Goal: Find specific page/section: Find specific page/section

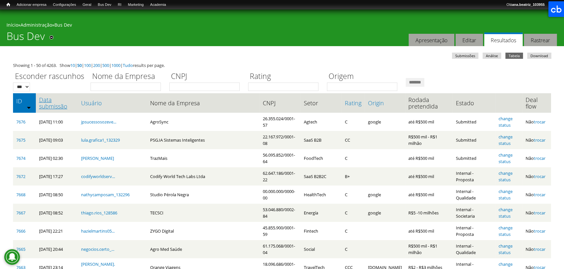
click at [56, 107] on link "Data submissão" at bounding box center [56, 103] width 35 height 13
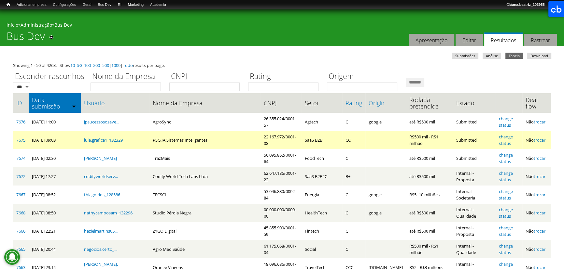
click at [152, 124] on td "AgroSync" at bounding box center [204, 122] width 111 height 18
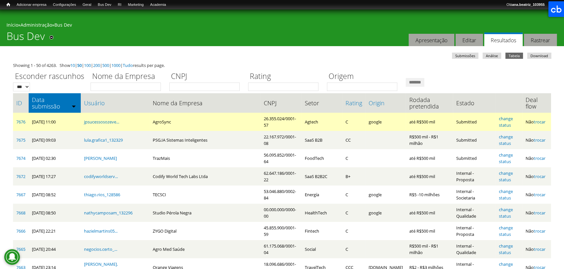
click at [157, 119] on td "AgroSync" at bounding box center [204, 122] width 111 height 18
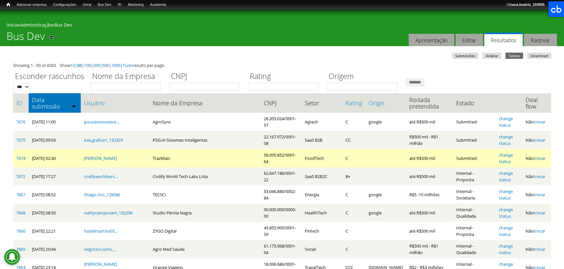
copy td "AgroSync"
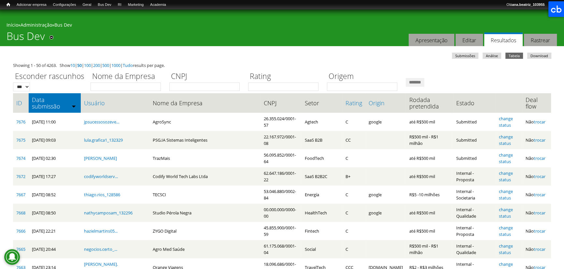
click at [211, 75] on label "CNPJ" at bounding box center [206, 77] width 75 height 12
click at [211, 83] on input "CNPJ" at bounding box center [204, 87] width 70 height 8
click at [224, 40] on div "Você está aqui Início » Administração » Bus Dev Bus Dev Remover dos atalhos Aba…" at bounding box center [282, 27] width 564 height 37
